Goal: Find specific page/section: Find specific page/section

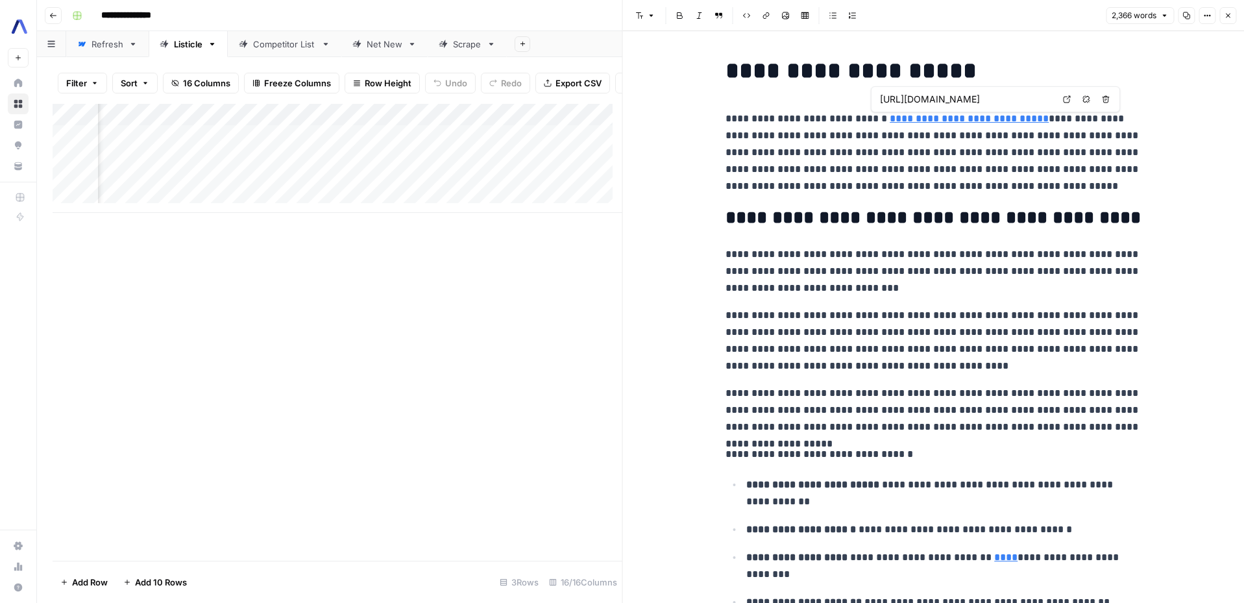
click at [970, 101] on input "https://www.assemblyai.com/blog/the-state-of-python-speech-recognition" at bounding box center [966, 99] width 173 height 13
click at [1060, 99] on body "**********" at bounding box center [622, 301] width 1244 height 603
click at [1064, 98] on icon at bounding box center [1067, 99] width 8 height 8
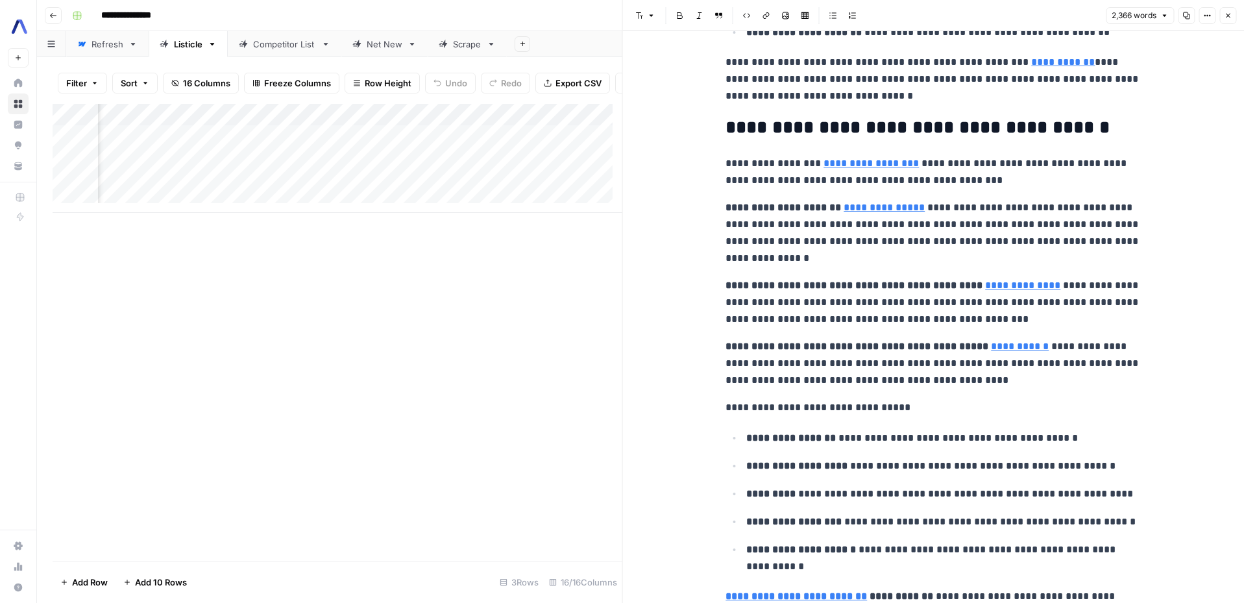
scroll to position [572, 0]
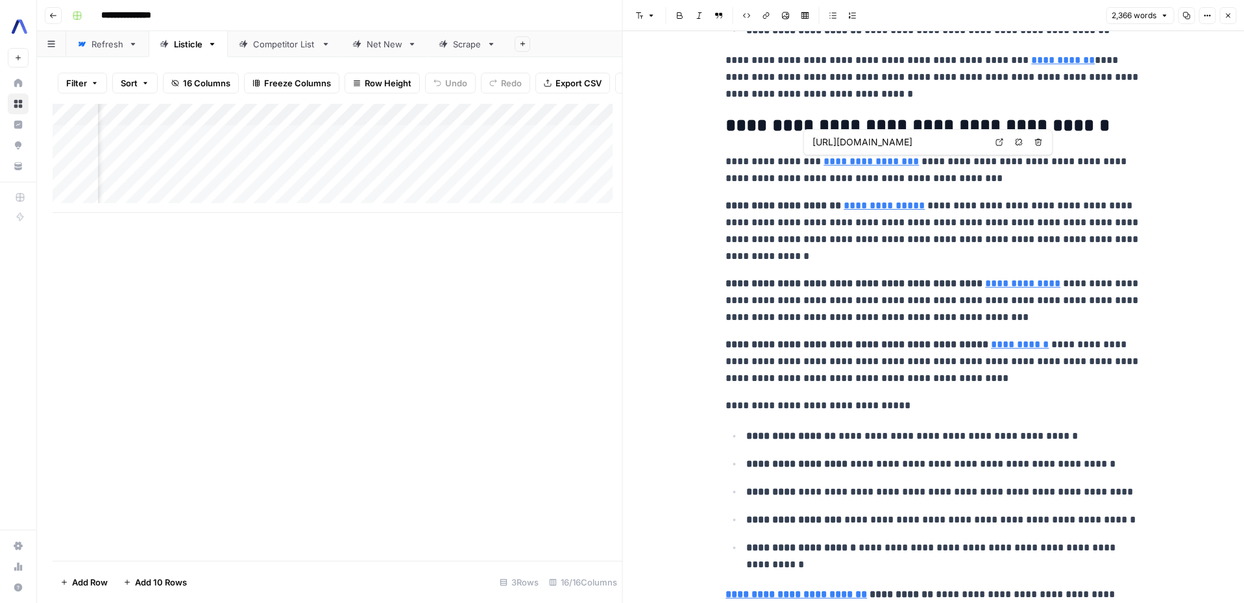
type input "https://www.assemblyai.com/blog/word-error-rate"
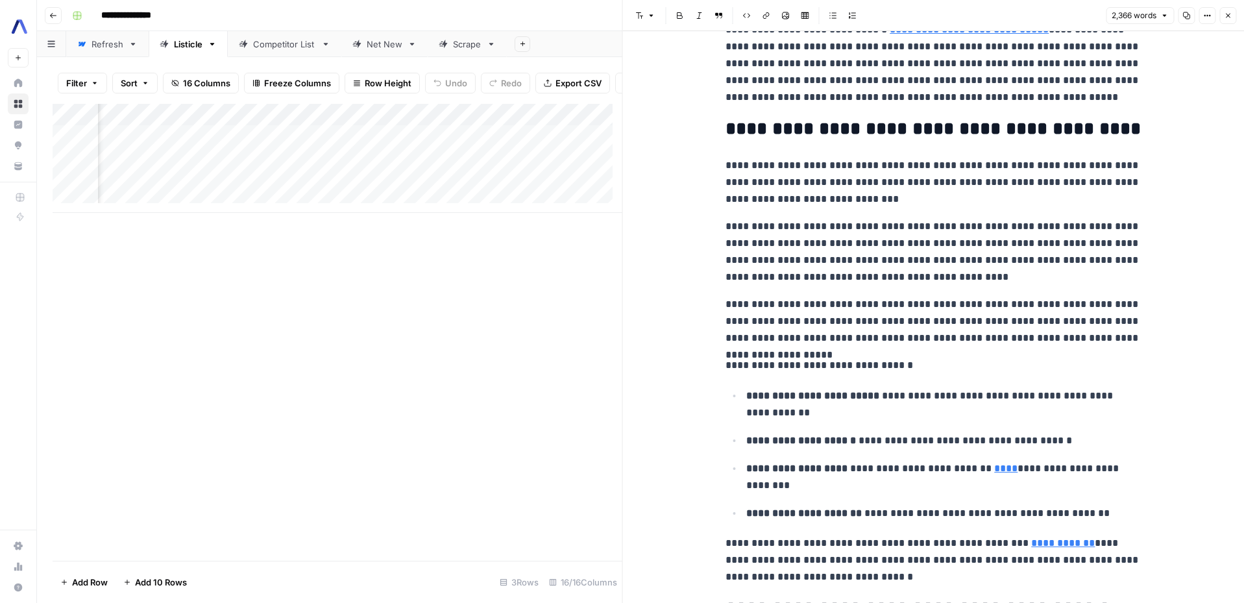
scroll to position [0, 0]
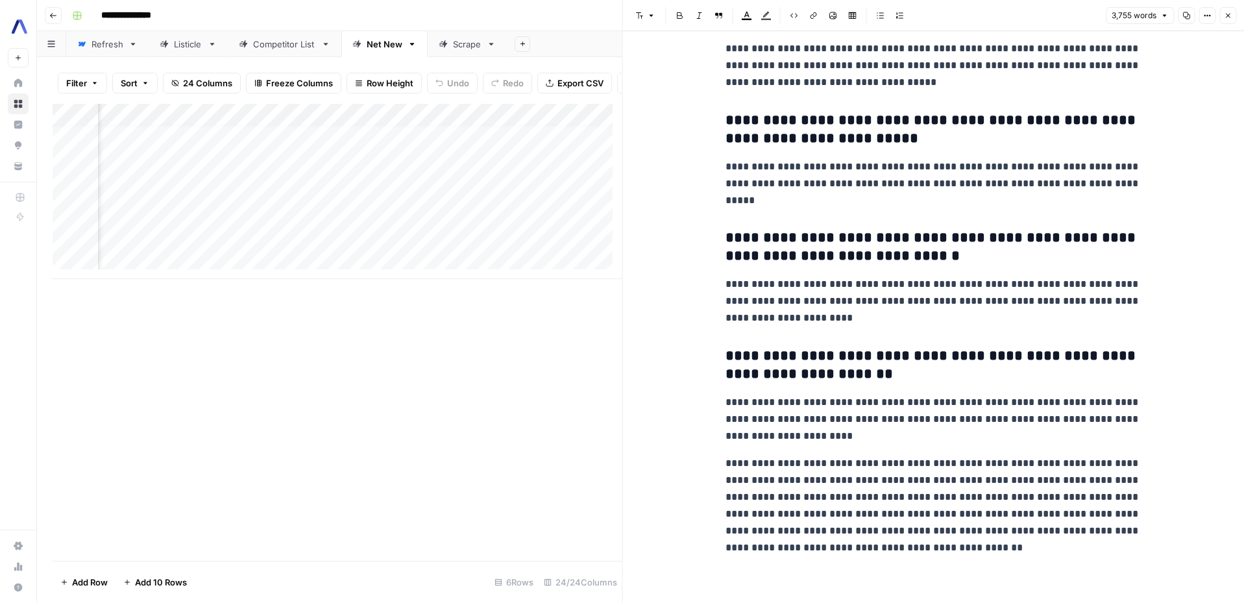
scroll to position [19269, 0]
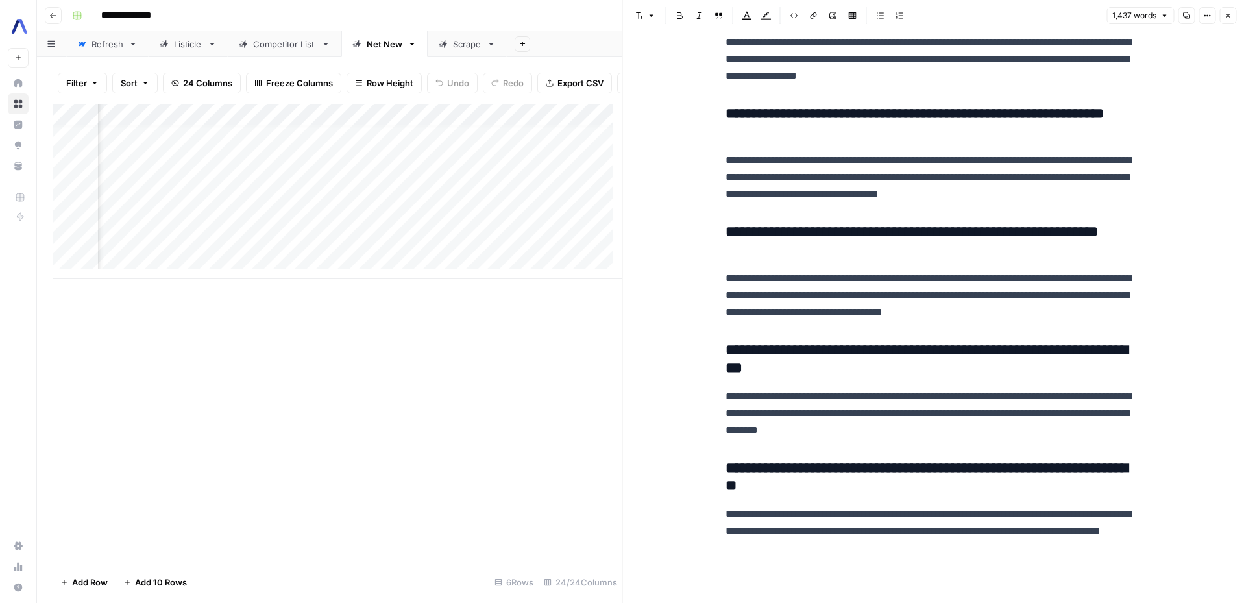
scroll to position [3310, 0]
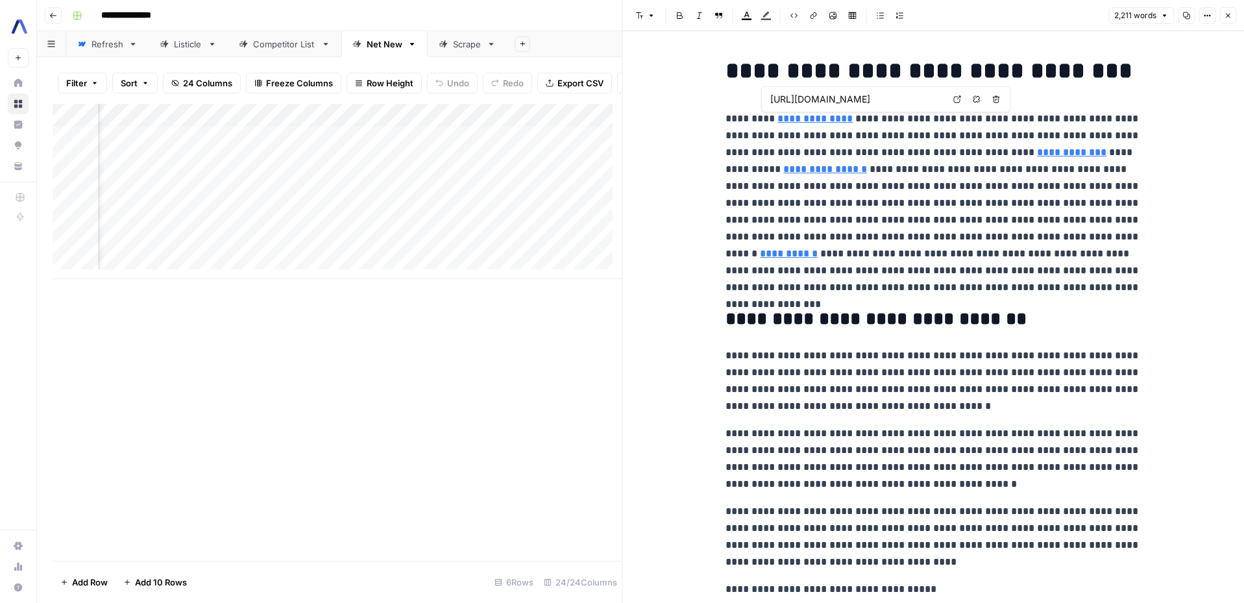
type input "https://www.assemblyai.com/blog/10-ways-live-transcription-streaming-speech-to-…"
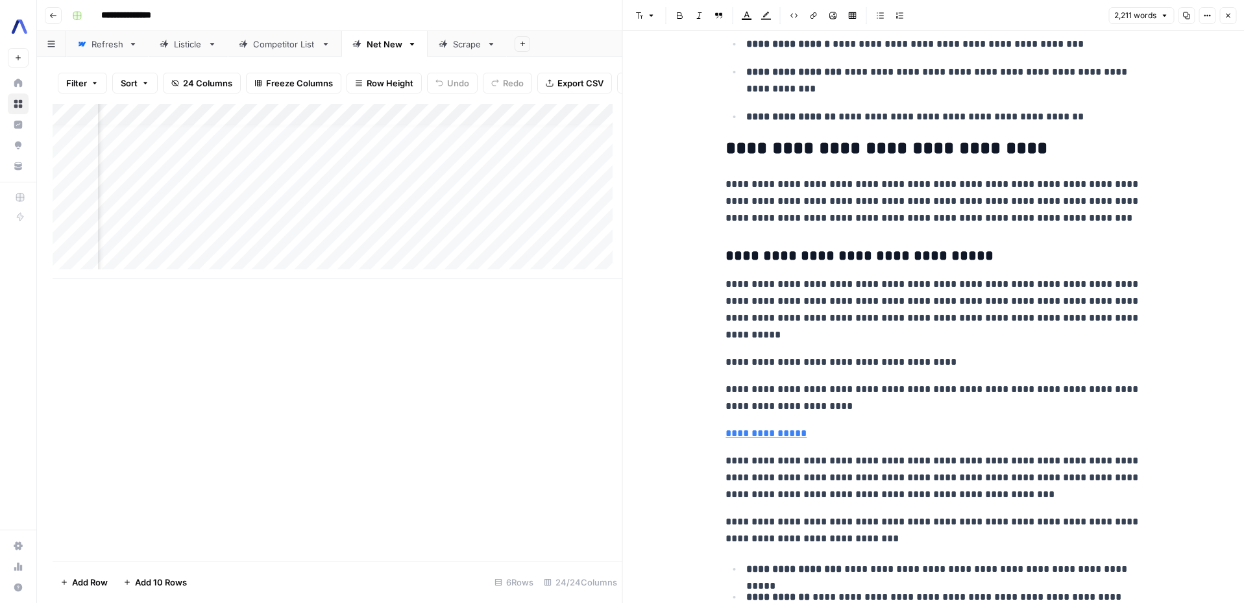
scroll to position [3420, 0]
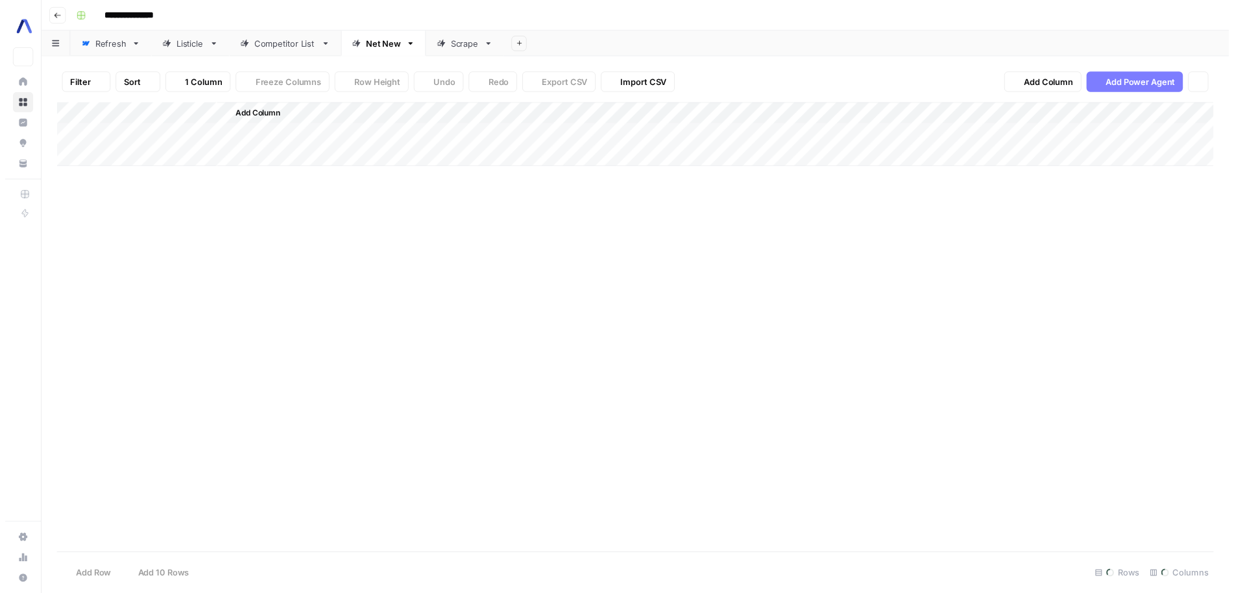
scroll to position [10, 2054]
